Goal: Transaction & Acquisition: Purchase product/service

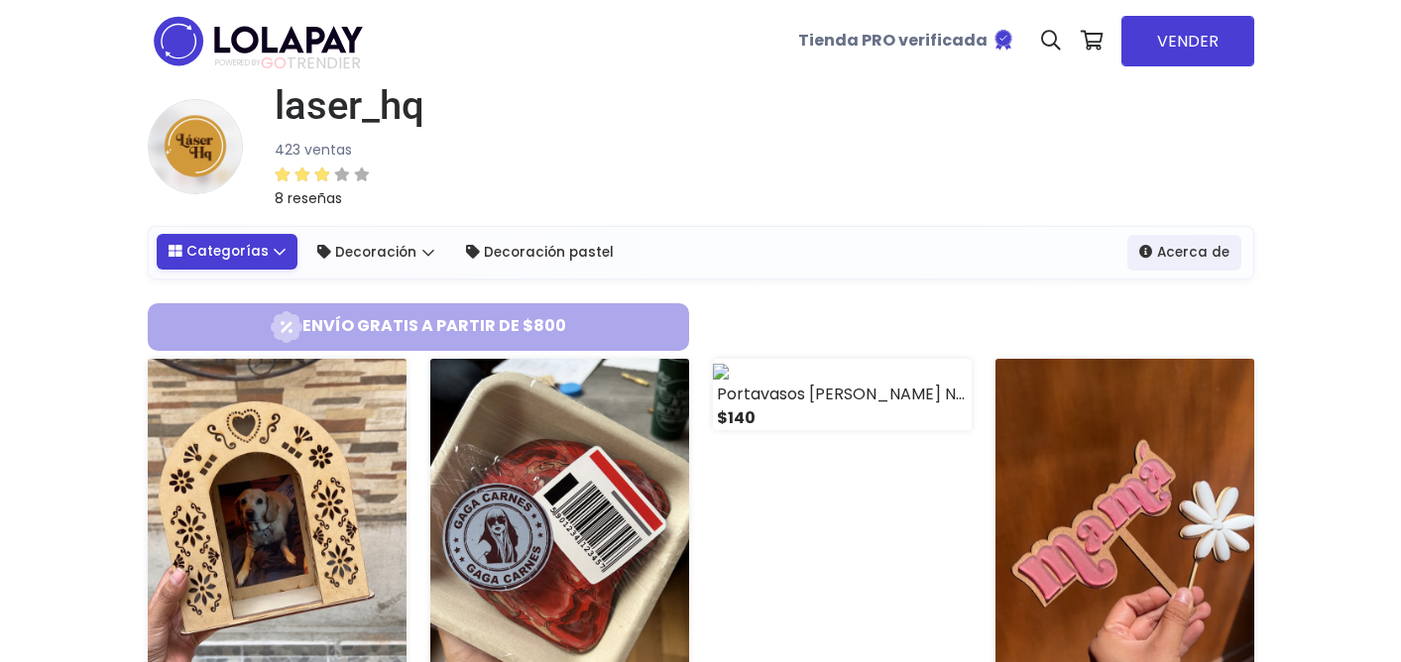
click at [251, 248] on link "Categorías" at bounding box center [228, 252] width 142 height 36
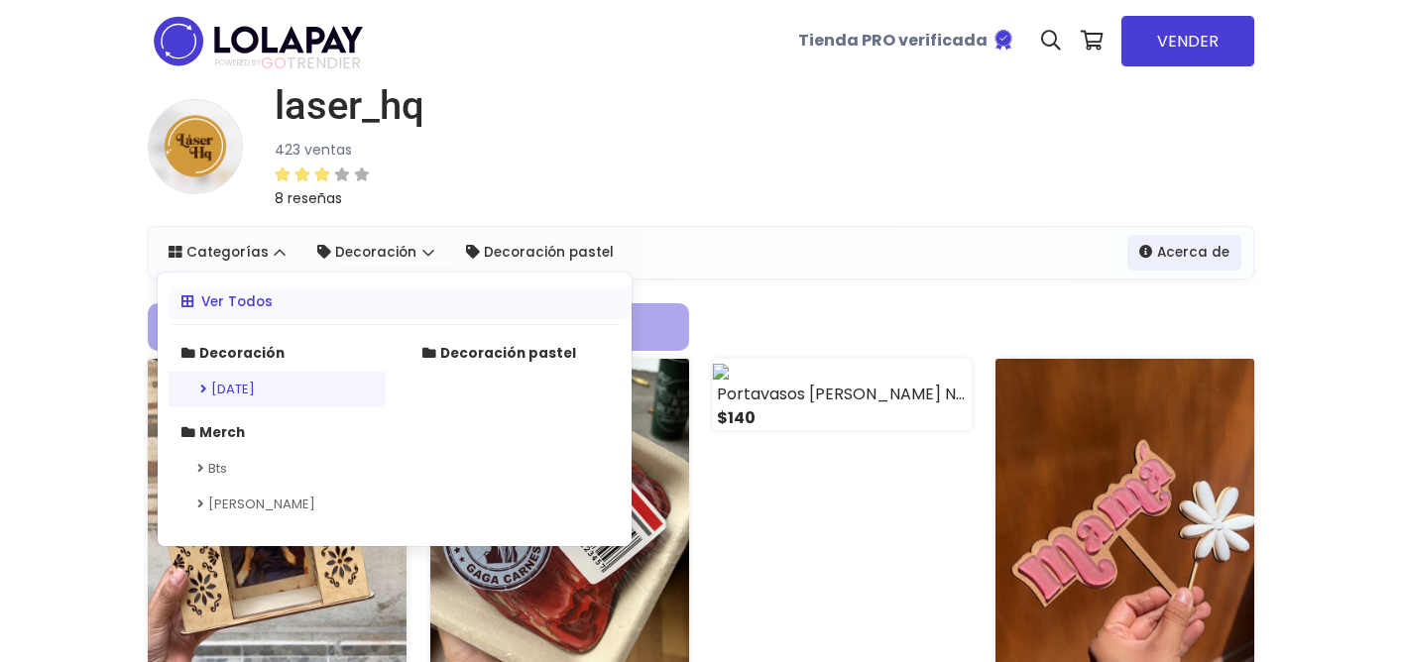
click at [247, 385] on link "[DATE]" at bounding box center [277, 390] width 217 height 36
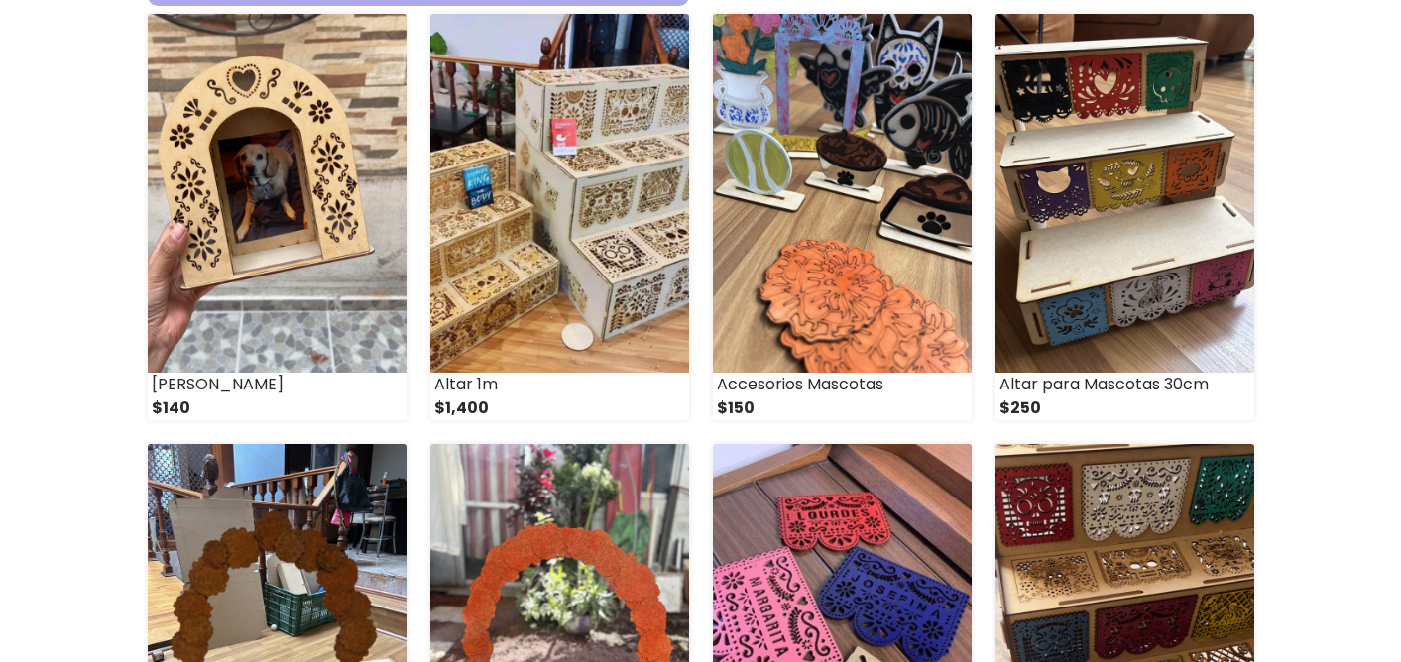
scroll to position [393, 0]
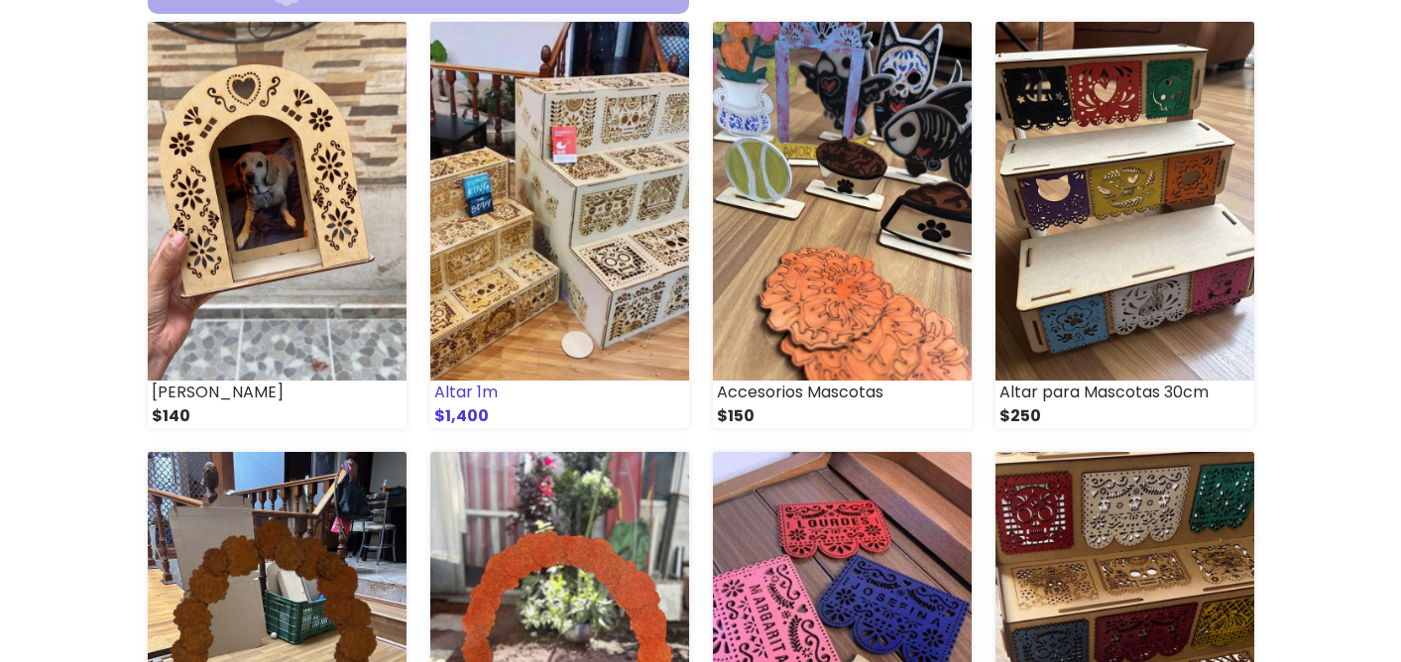
click at [519, 271] on img at bounding box center [559, 201] width 259 height 359
